Goal: Information Seeking & Learning: Check status

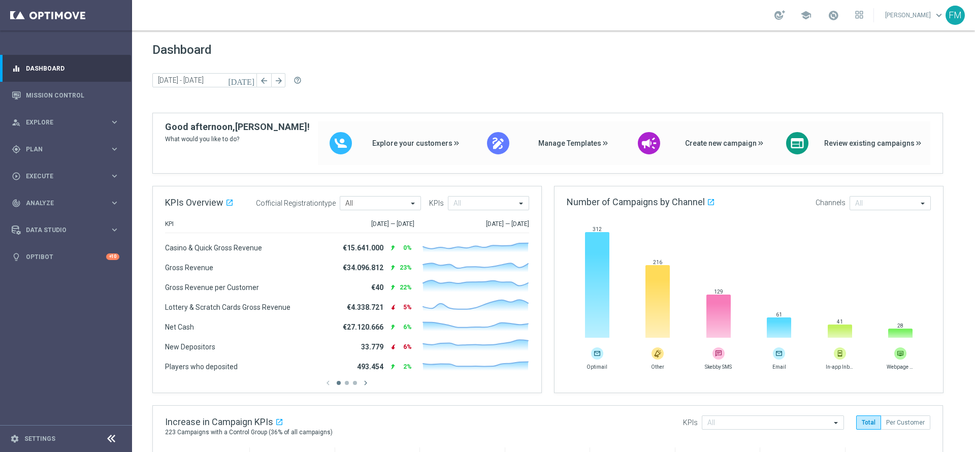
click at [827, 17] on link at bounding box center [833, 16] width 13 height 16
click at [828, 18] on span at bounding box center [833, 15] width 11 height 11
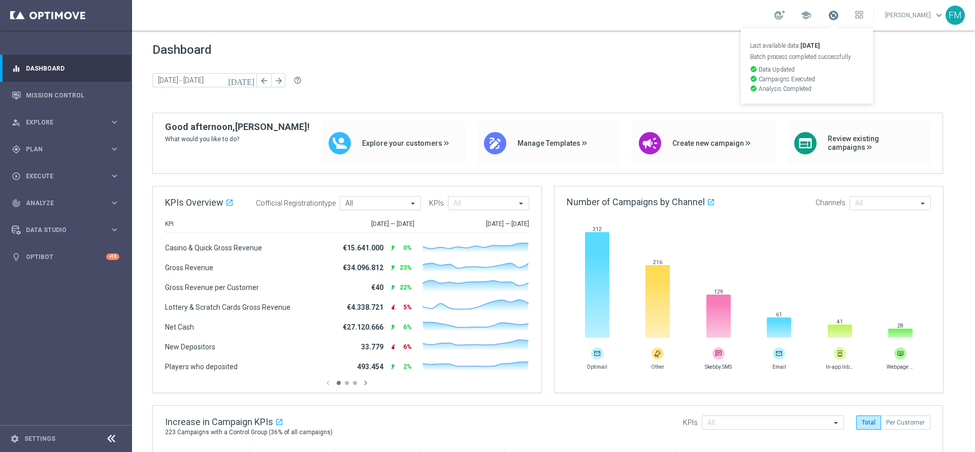
click at [828, 18] on span at bounding box center [833, 15] width 11 height 11
click at [74, 97] on link "Mission Control" at bounding box center [72, 95] width 93 height 27
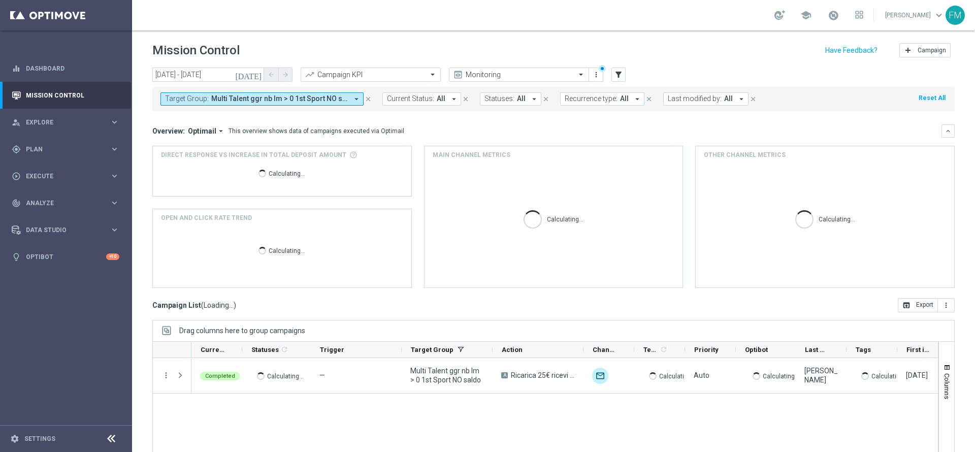
click at [260, 74] on icon "[DATE]" at bounding box center [248, 74] width 27 height 9
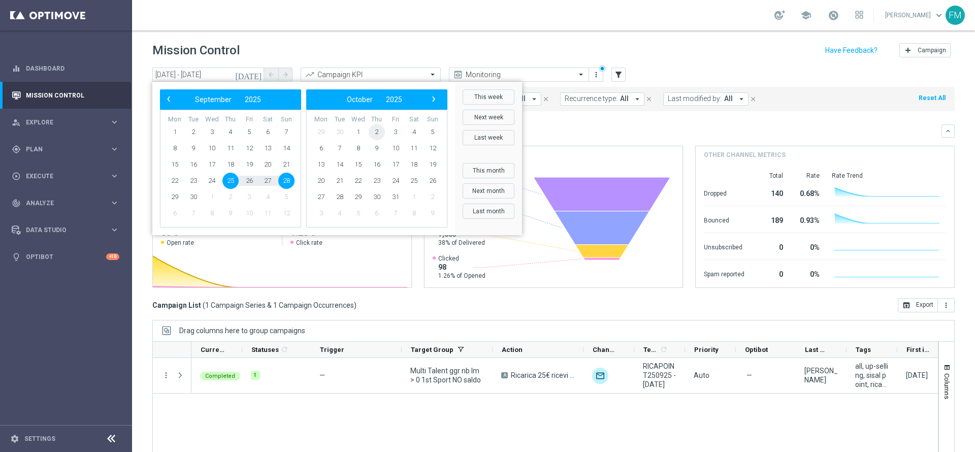
click at [373, 131] on span "2" at bounding box center [377, 132] width 16 height 16
click at [286, 130] on span "5" at bounding box center [286, 132] width 16 height 16
type input "[DATE] - [DATE]"
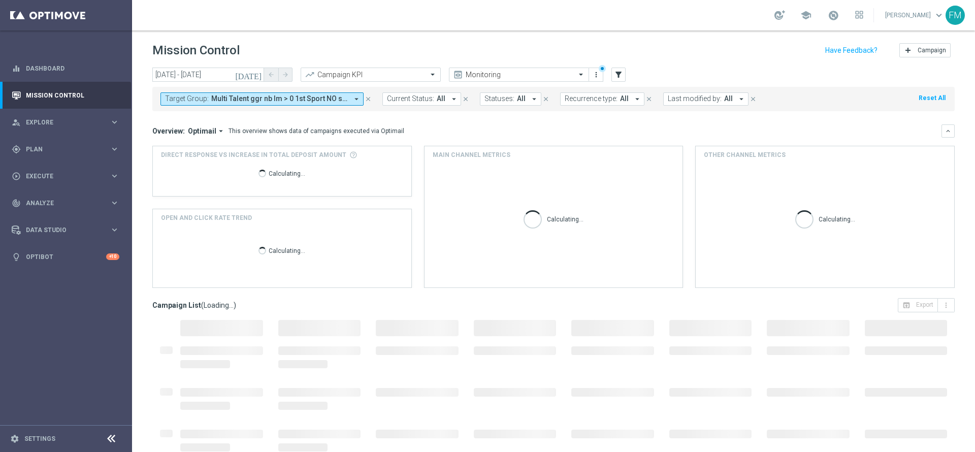
click at [368, 101] on icon "close" at bounding box center [368, 98] width 7 height 7
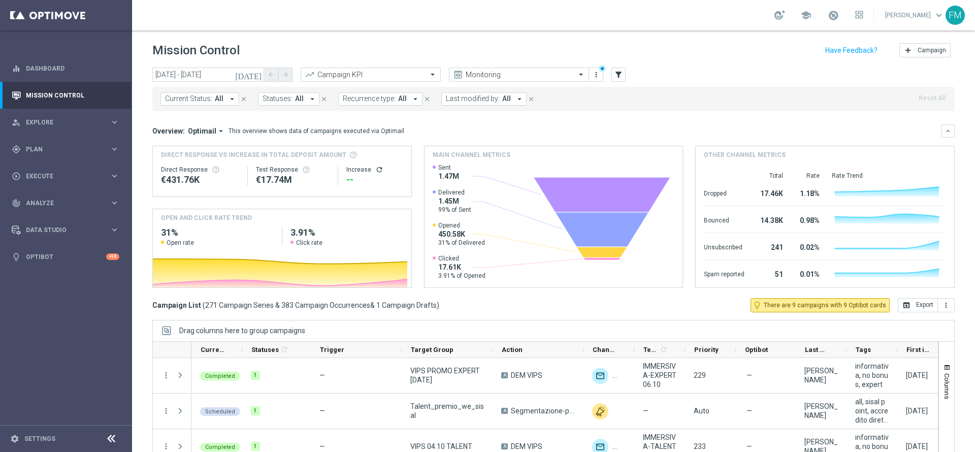
click at [629, 74] on div "[DATE] [DATE] - [DATE] arrow_back arrow_forward Campaign KPI trending_up Monito…" at bounding box center [553, 75] width 803 height 15
click at [617, 77] on icon "filter_alt" at bounding box center [618, 74] width 9 height 9
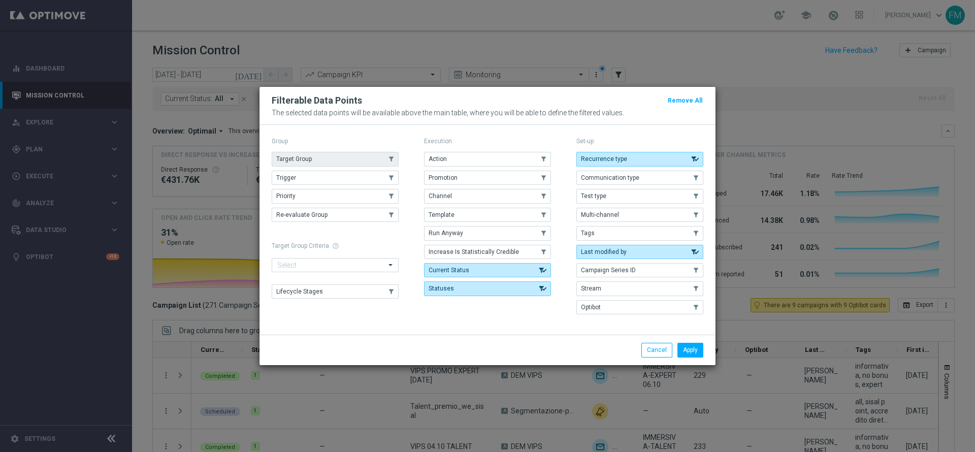
click at [320, 160] on button "Target Group" at bounding box center [335, 159] width 127 height 14
click at [707, 346] on div "Apply Cancel" at bounding box center [562, 350] width 298 height 14
click at [693, 348] on button "Apply" at bounding box center [691, 350] width 26 height 14
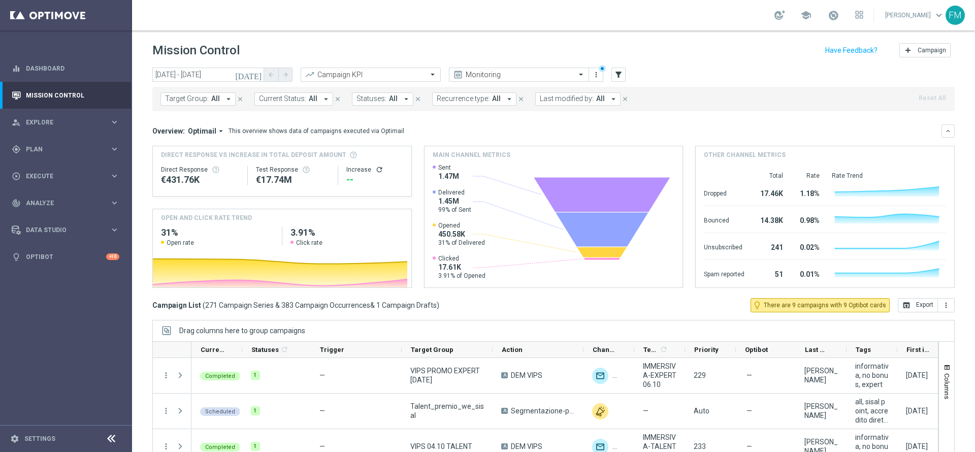
click at [224, 102] on icon "arrow_drop_down" at bounding box center [228, 98] width 9 height 9
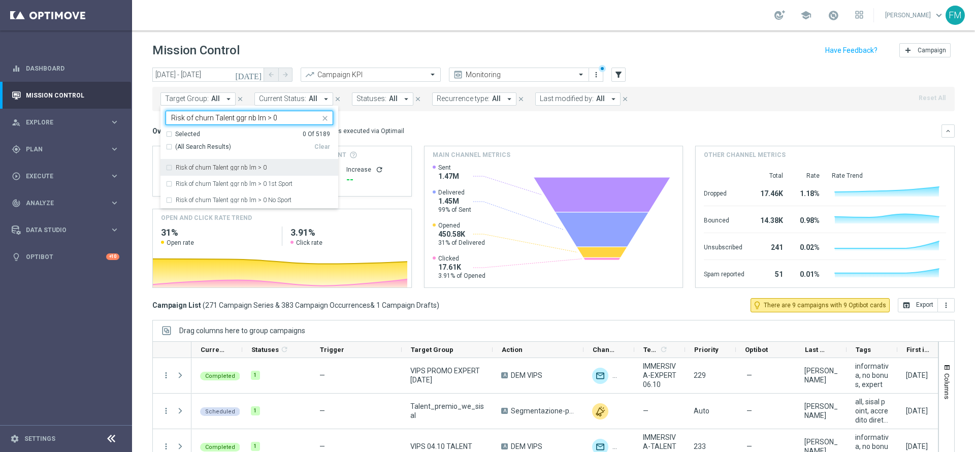
click at [246, 168] on label "Risk of churn Talent ggr nb lm > 0" at bounding box center [221, 168] width 91 height 6
type input "Risk of churn Talent ggr nb lm > 0"
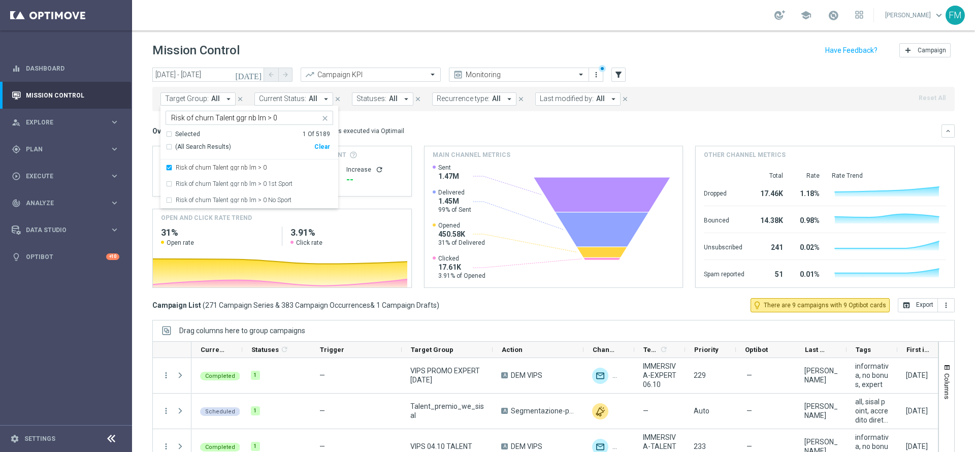
click at [668, 57] on div "Mission Control add Campaign" at bounding box center [553, 51] width 803 height 20
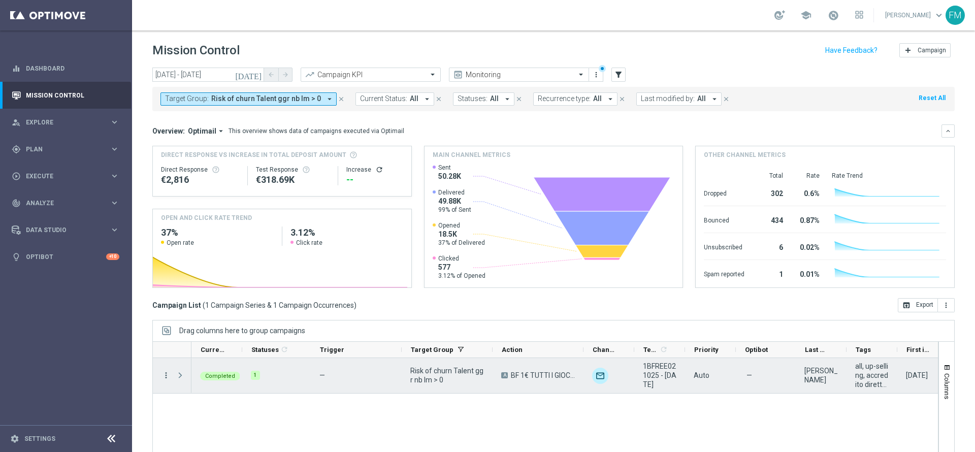
click at [166, 373] on icon "more_vert" at bounding box center [166, 375] width 9 height 9
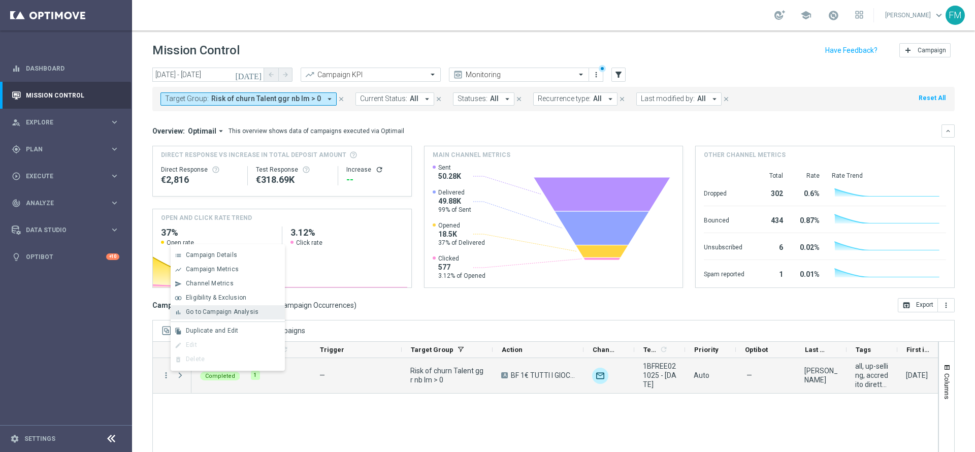
click at [203, 310] on span "Go to Campaign Analysis" at bounding box center [222, 311] width 73 height 7
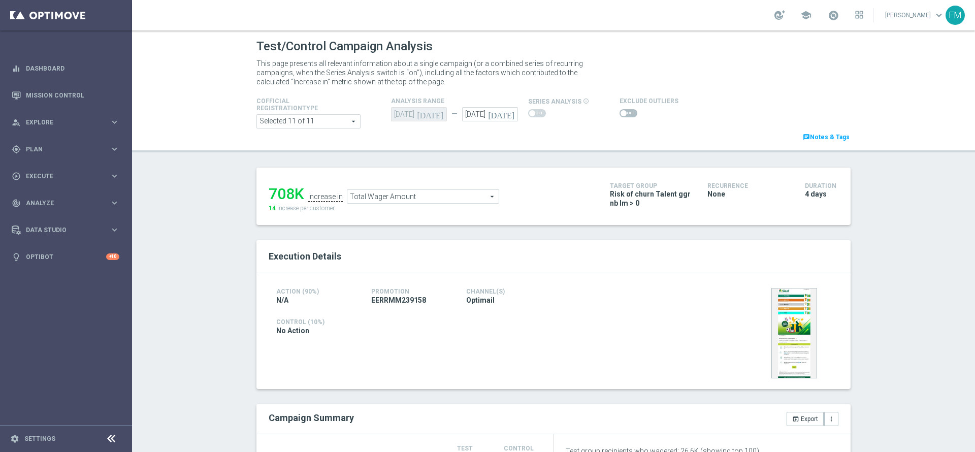
click at [449, 198] on span "Total Wager Amount" at bounding box center [422, 196] width 151 height 13
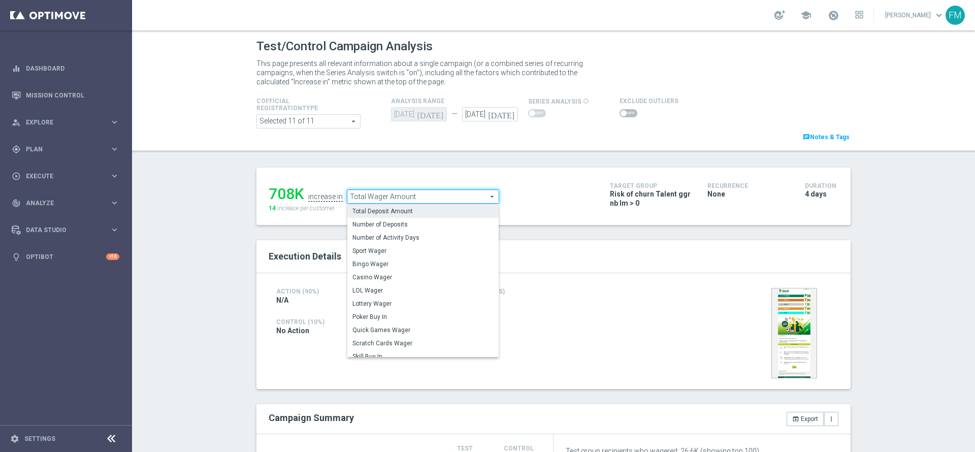
click at [420, 209] on span "Total Deposit Amount" at bounding box center [423, 211] width 141 height 8
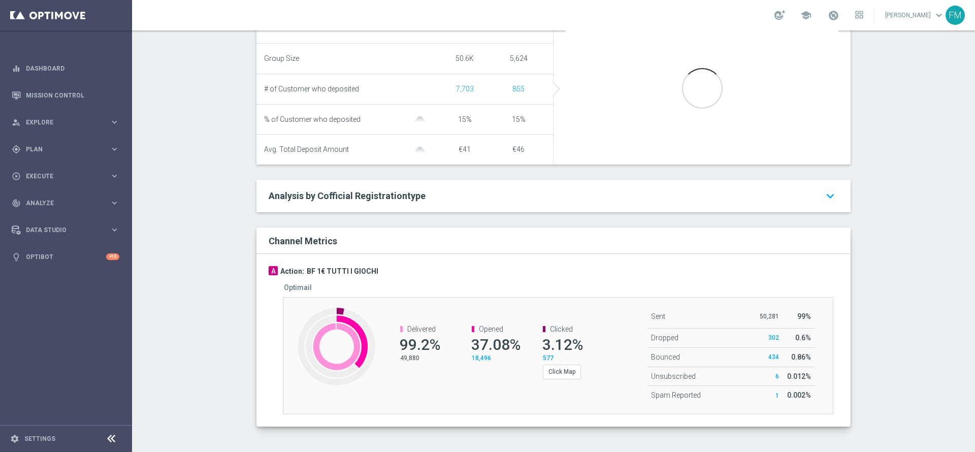
scroll to position [117, 0]
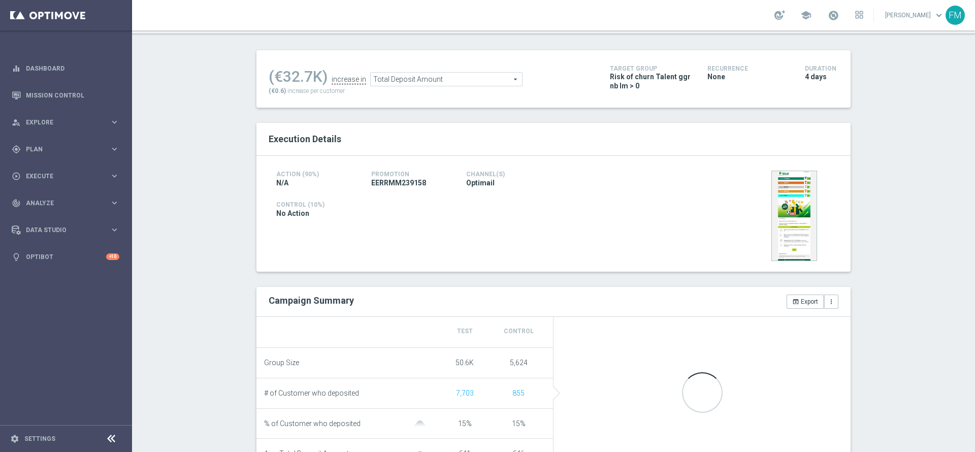
click at [470, 74] on span "Total Deposit Amount" at bounding box center [446, 79] width 151 height 13
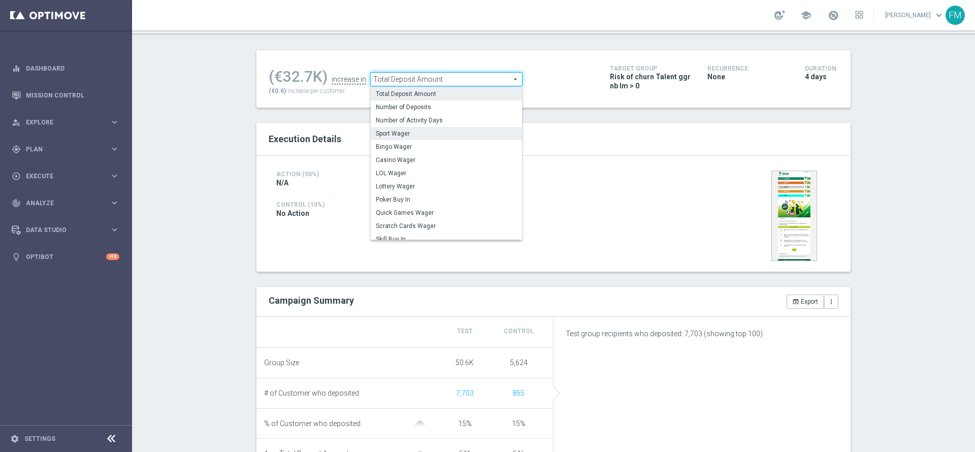
click at [420, 137] on span "Sport Wager" at bounding box center [446, 134] width 141 height 8
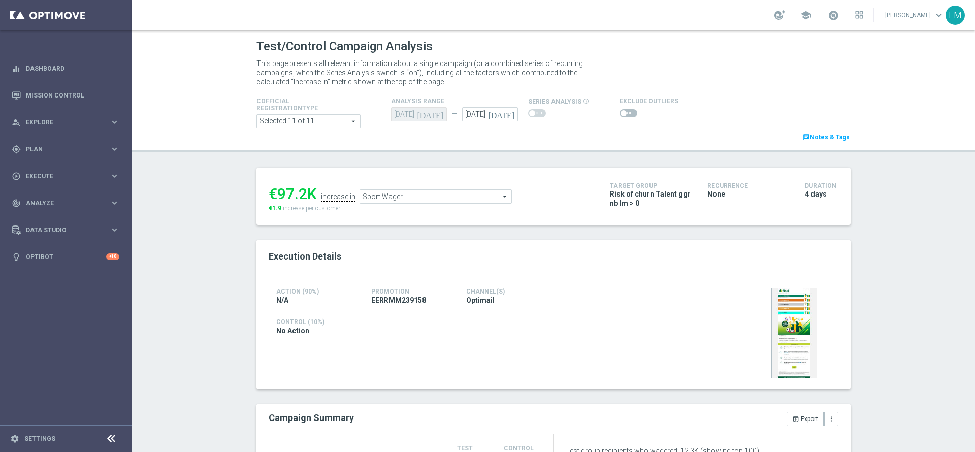
click at [456, 198] on span "Sport Wager" at bounding box center [435, 196] width 151 height 13
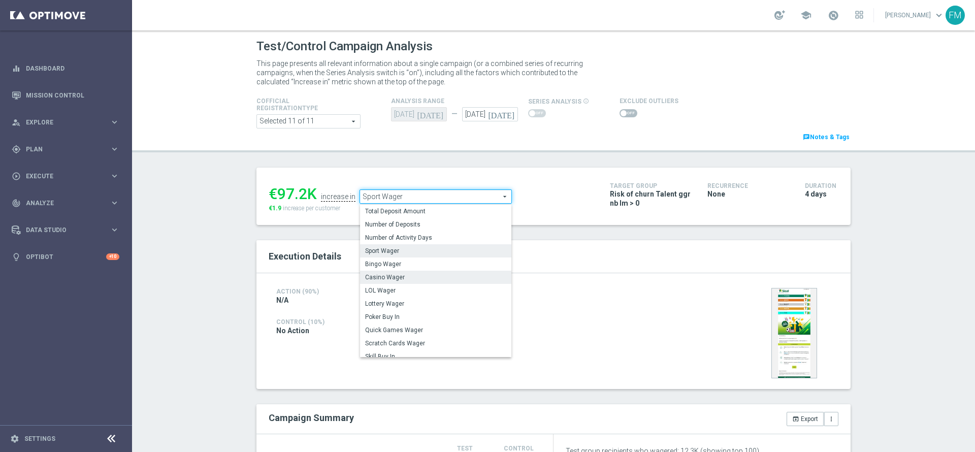
click at [398, 277] on span "Casino Wager" at bounding box center [435, 277] width 141 height 8
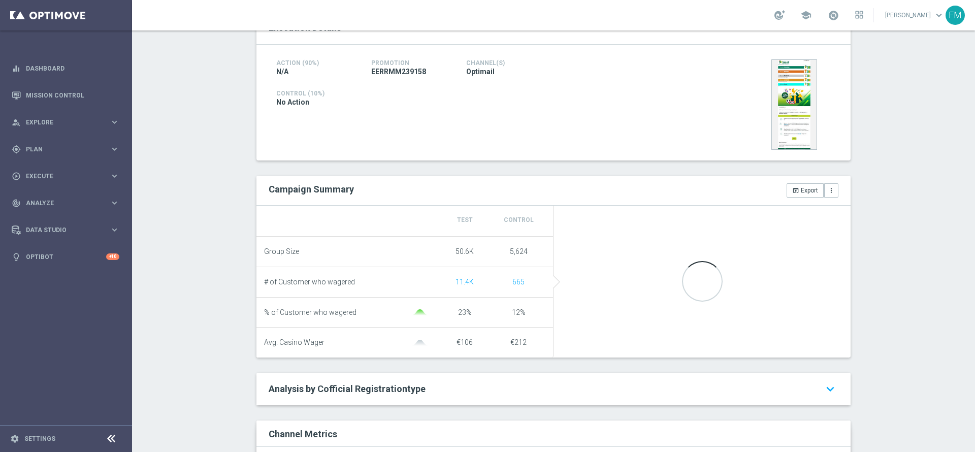
scroll to position [305, 0]
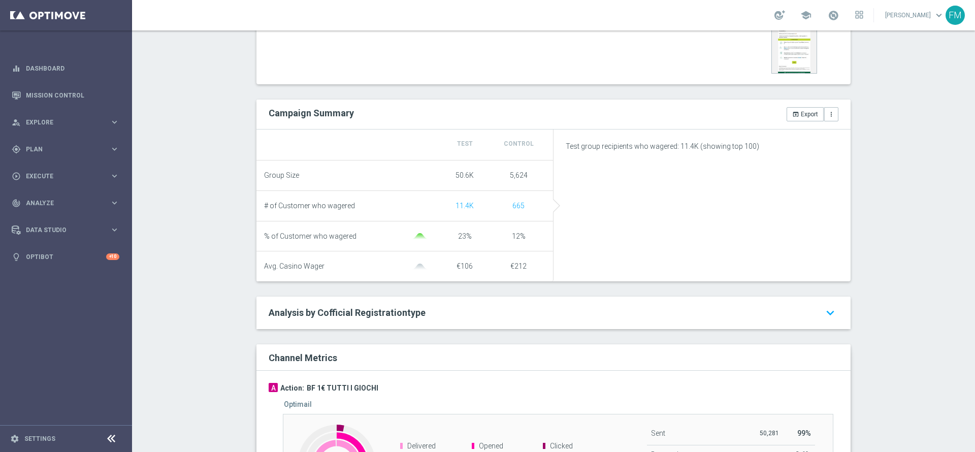
drag, startPoint x: 953, startPoint y: 214, endPoint x: 609, endPoint y: 24, distance: 393.1
click at [955, 213] on div "Test/Control Campaign Analysis This page presents all relevant information abou…" at bounding box center [553, 241] width 843 height 422
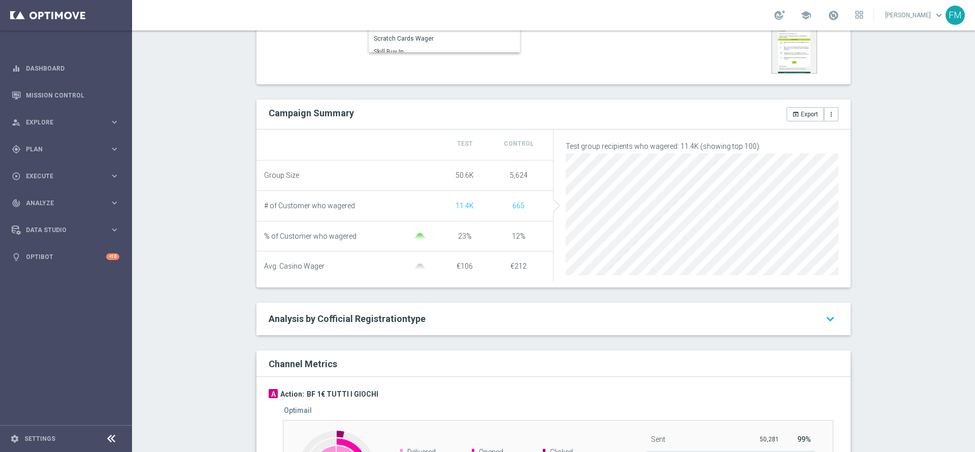
scroll to position [0, 0]
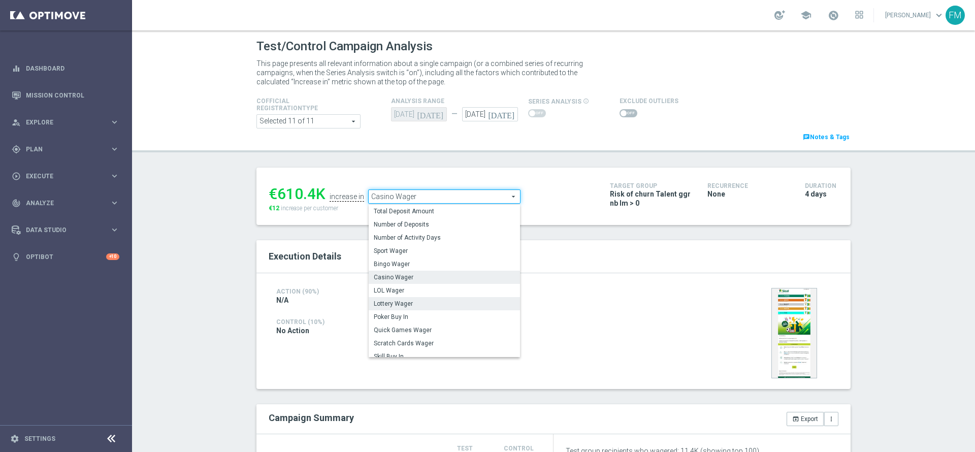
click at [425, 303] on span "Lottery Wager" at bounding box center [444, 304] width 141 height 8
type input "Lottery Wager"
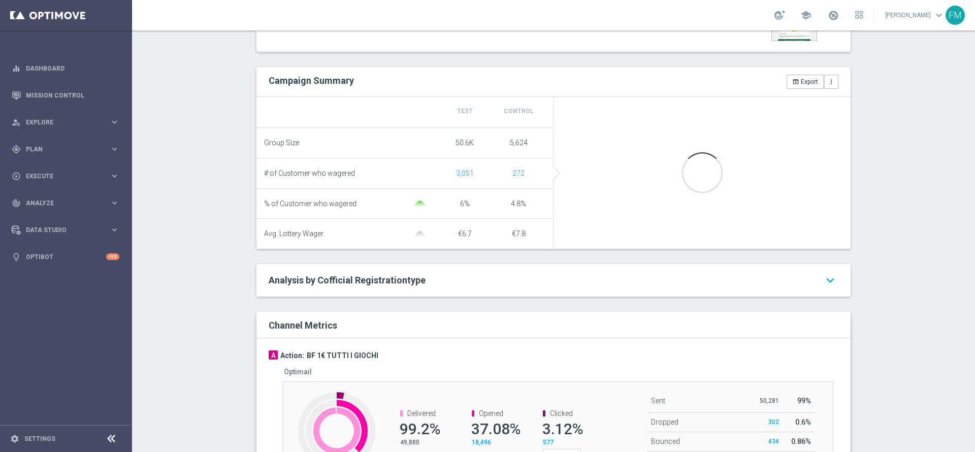
scroll to position [305, 0]
